Goal: Communication & Community: Answer question/provide support

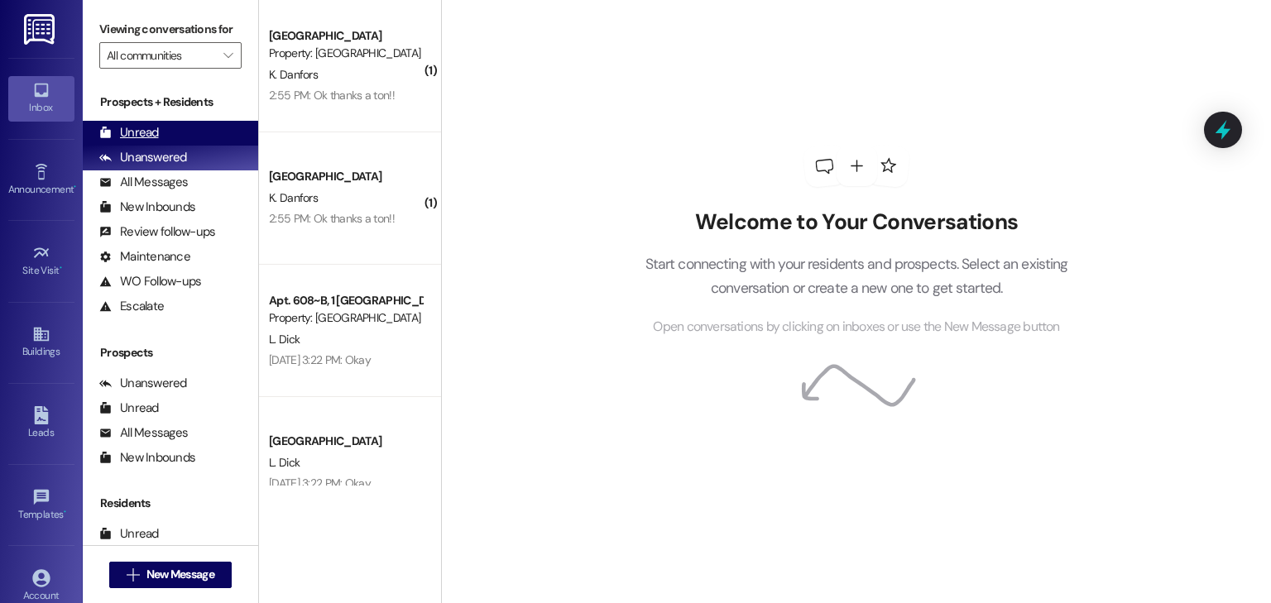
click at [181, 129] on div "Unread (0)" at bounding box center [170, 133] width 175 height 25
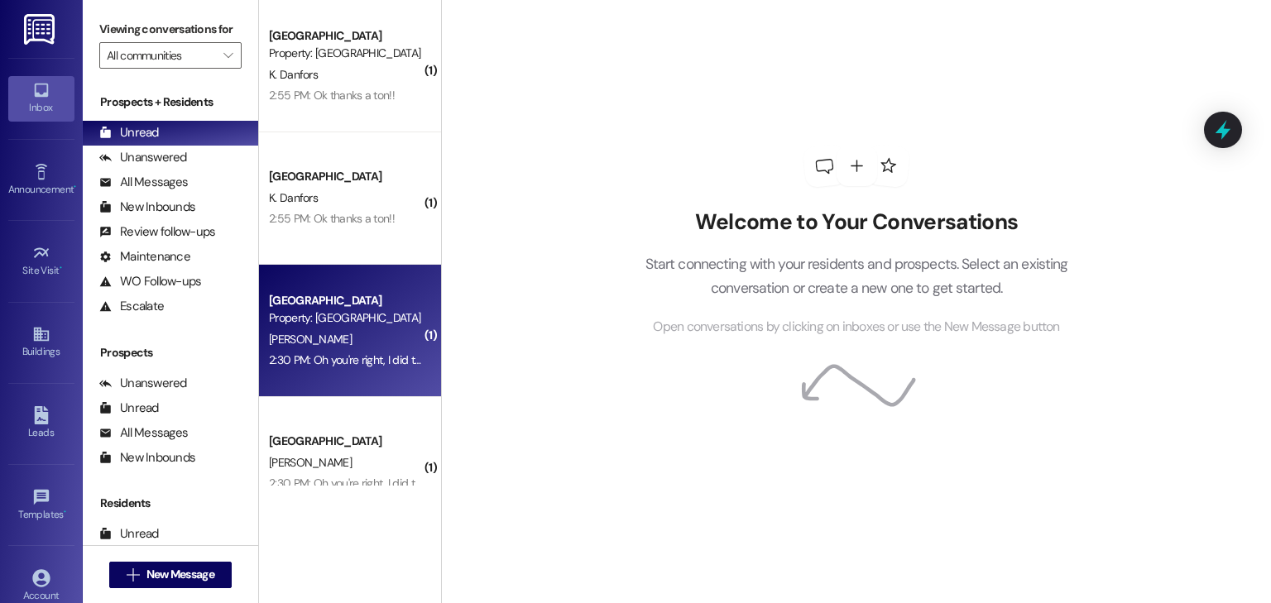
click at [372, 339] on div "[PERSON_NAME]" at bounding box center [345, 339] width 156 height 21
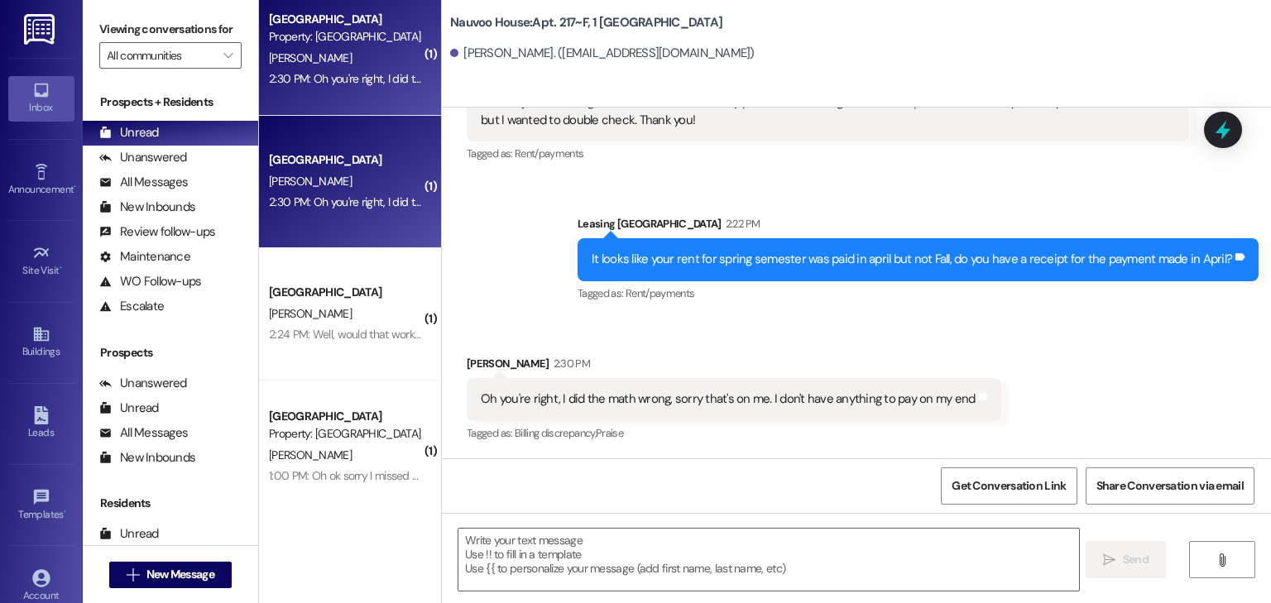
scroll to position [331, 0]
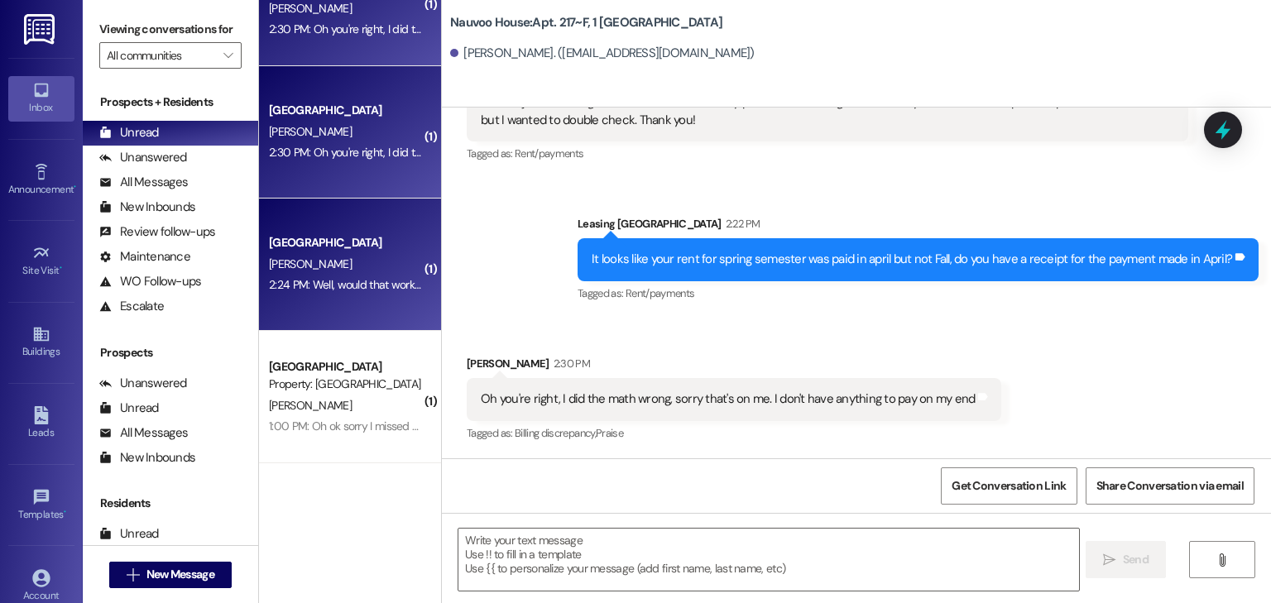
click at [352, 291] on div "2:24 PM: Well, would that work if it already did the whole payment still, if no…" at bounding box center [539, 284] width 541 height 15
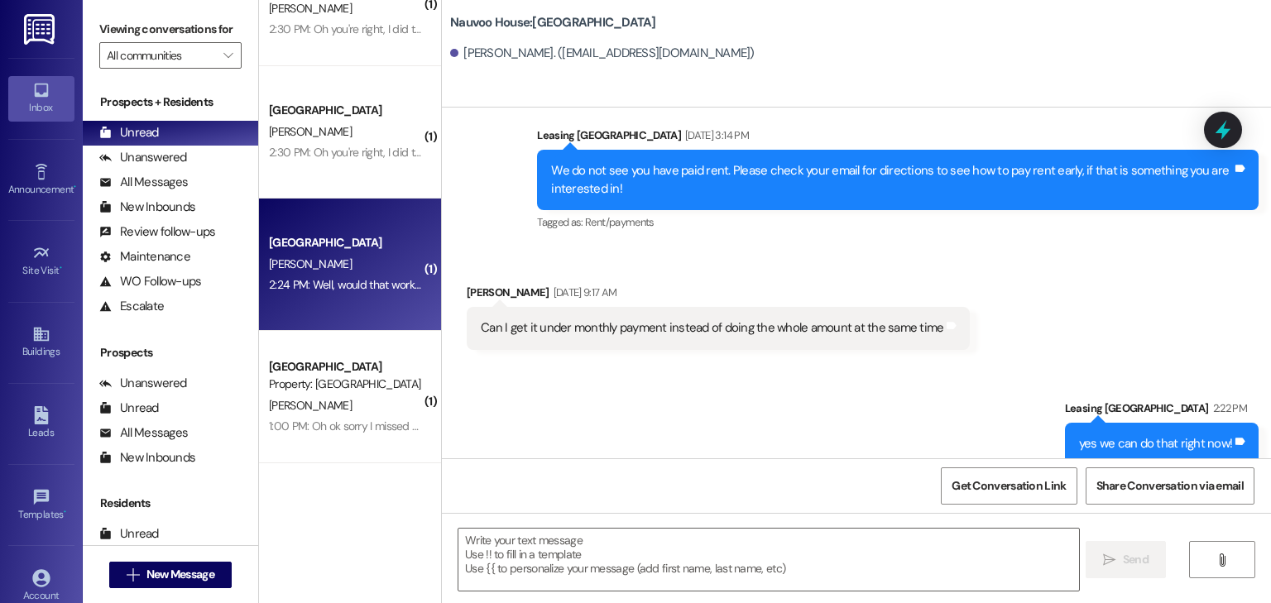
scroll to position [806, 0]
